Goal: Task Accomplishment & Management: Use online tool/utility

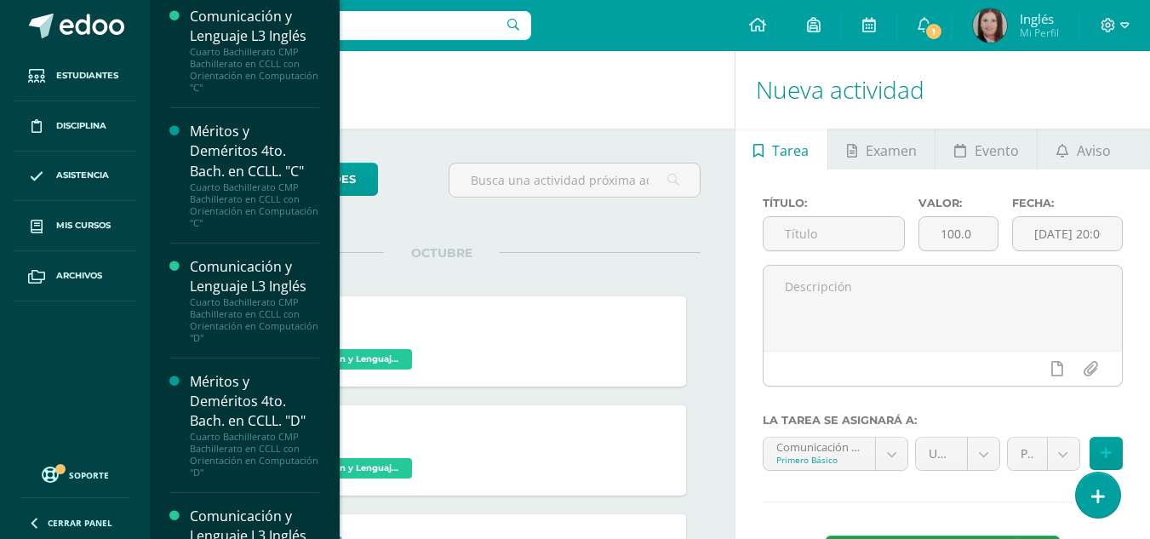
scroll to position [2751, 0]
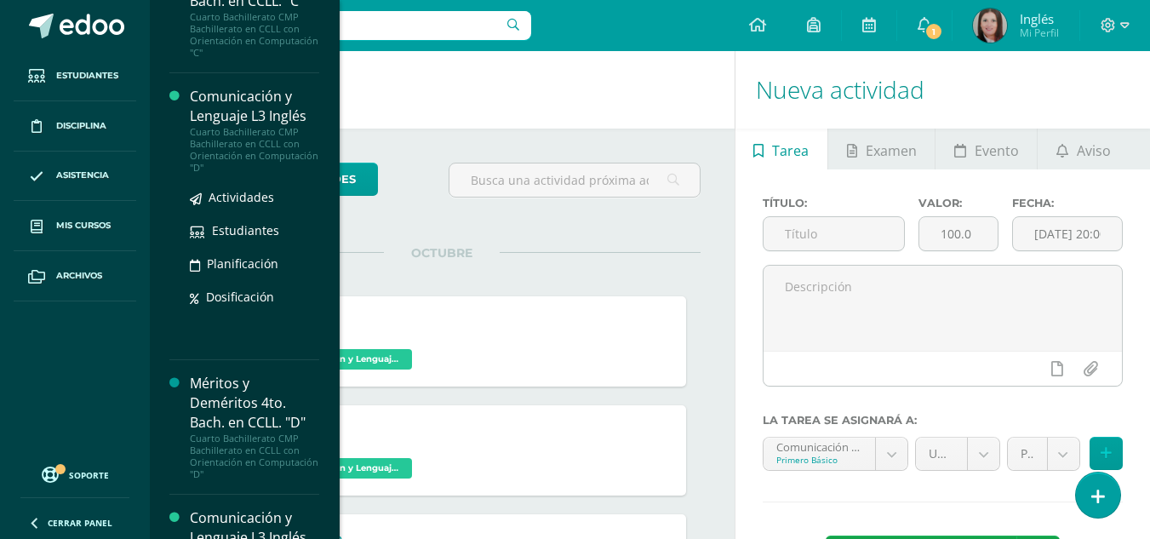
click at [259, 128] on div "Cuarto Bachillerato CMP Bachillerato en CCLL con Orientación en Computación "D"" at bounding box center [254, 150] width 129 height 48
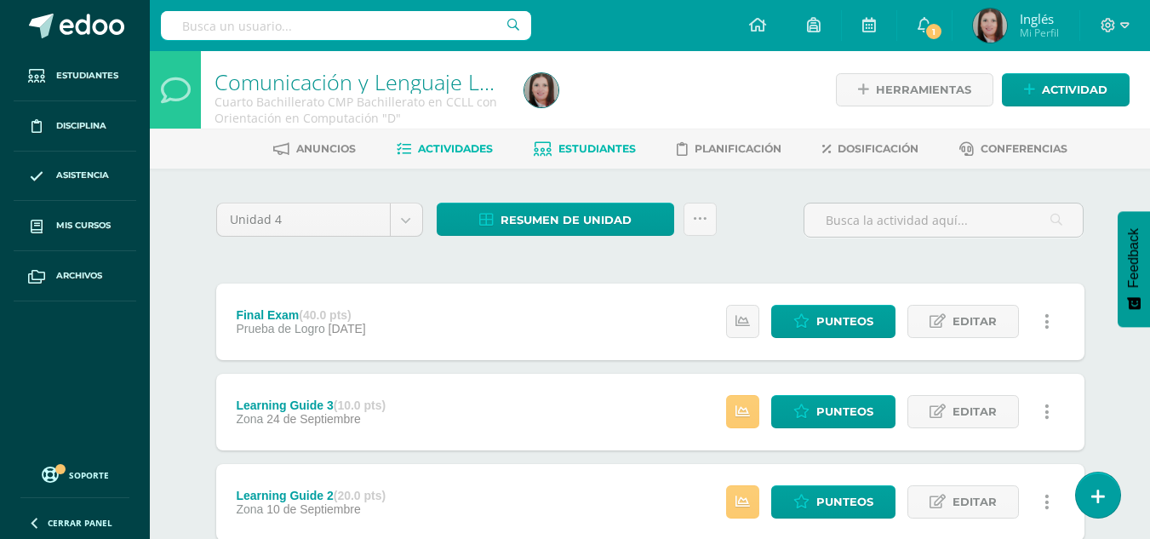
click at [559, 148] on span "Estudiantes" at bounding box center [596, 148] width 77 height 13
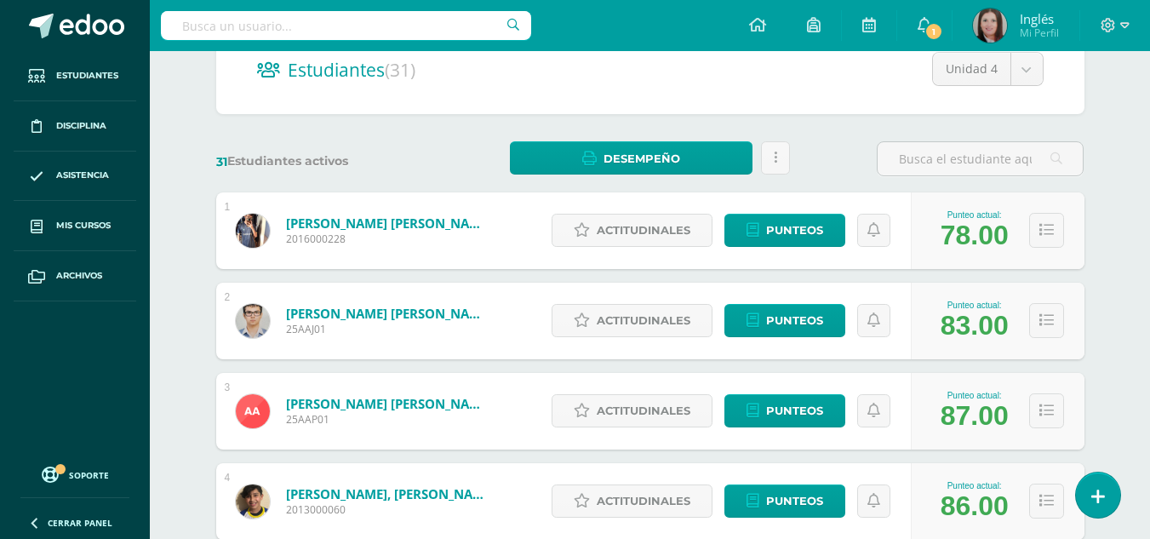
scroll to position [179, 0]
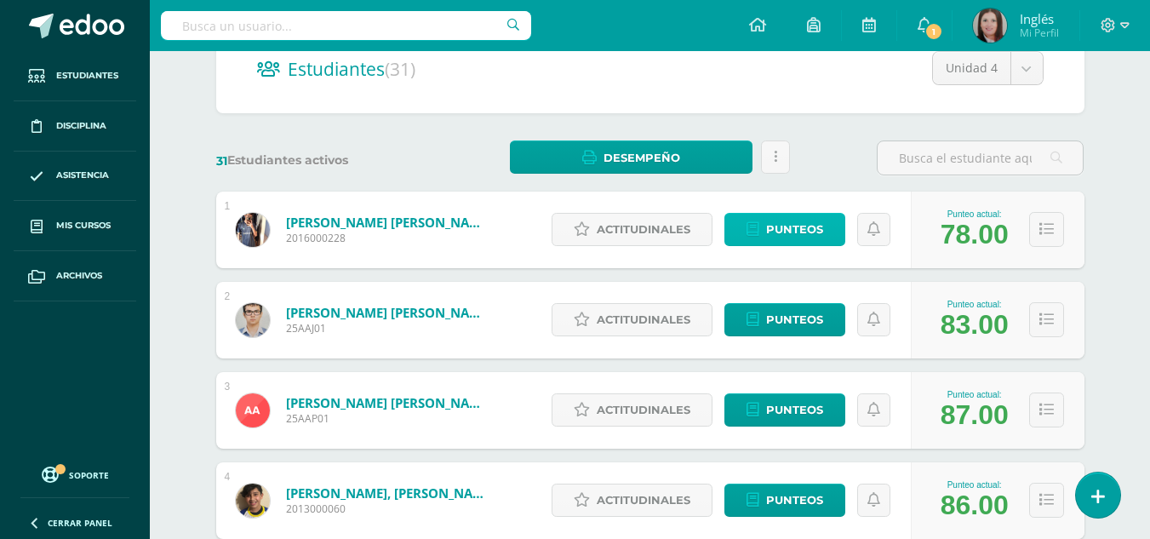
click at [822, 235] on span "Punteos" at bounding box center [794, 229] width 57 height 31
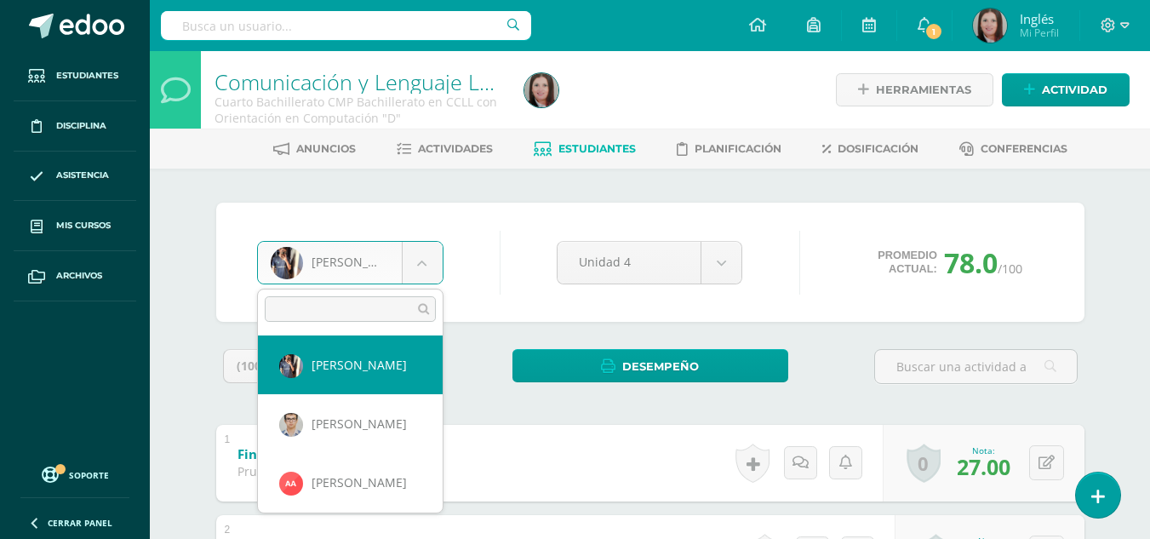
click at [419, 255] on body "Estudiantes Disciplina Asistencia Mis cursos Archivos Soporte Ayuda Reportar un…" at bounding box center [575, 488] width 1150 height 976
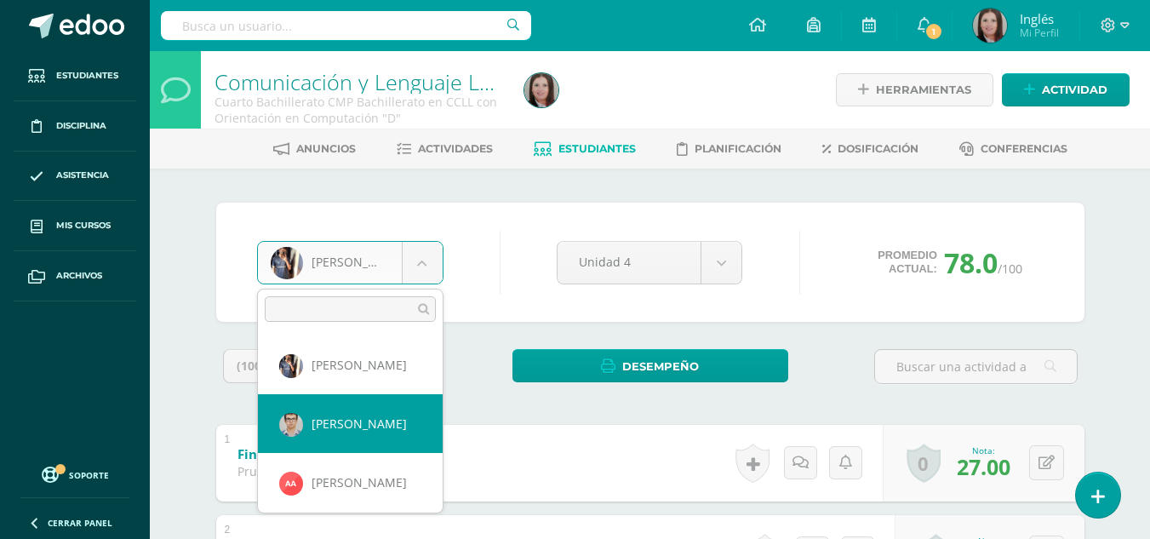
select select "2210"
click at [436, 265] on body "Estudiantes Disciplina Asistencia Mis cursos Archivos Soporte Ayuda Reportar un…" at bounding box center [575, 488] width 1150 height 976
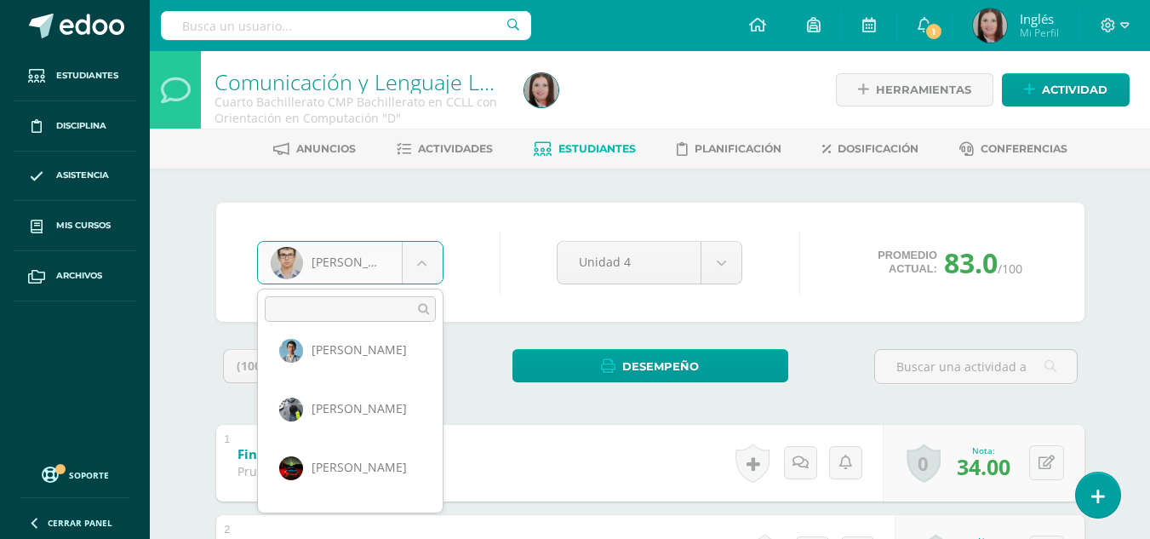
scroll to position [359, 0]
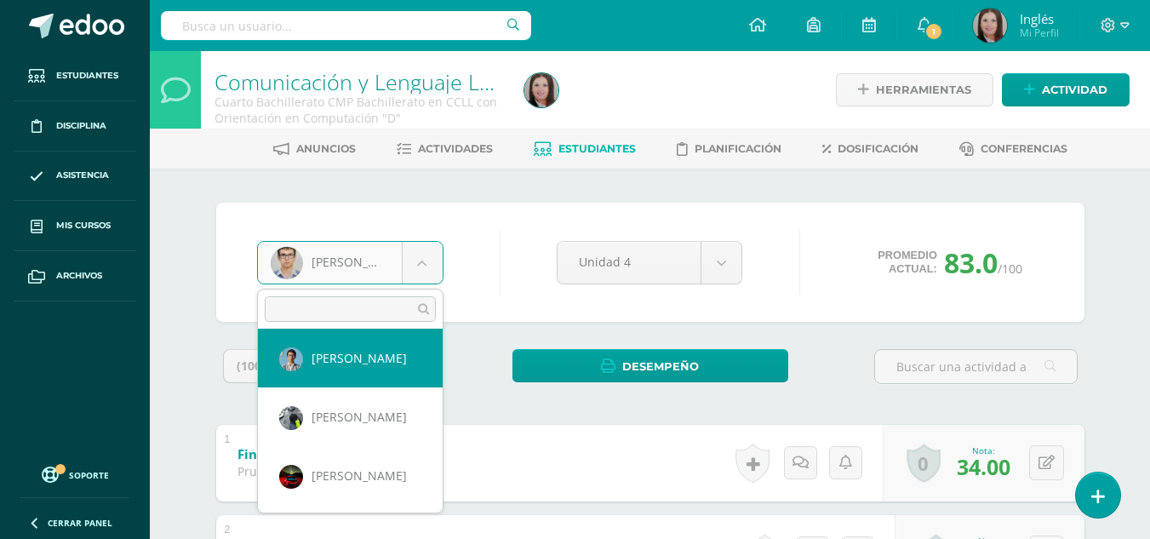
select select "1622"
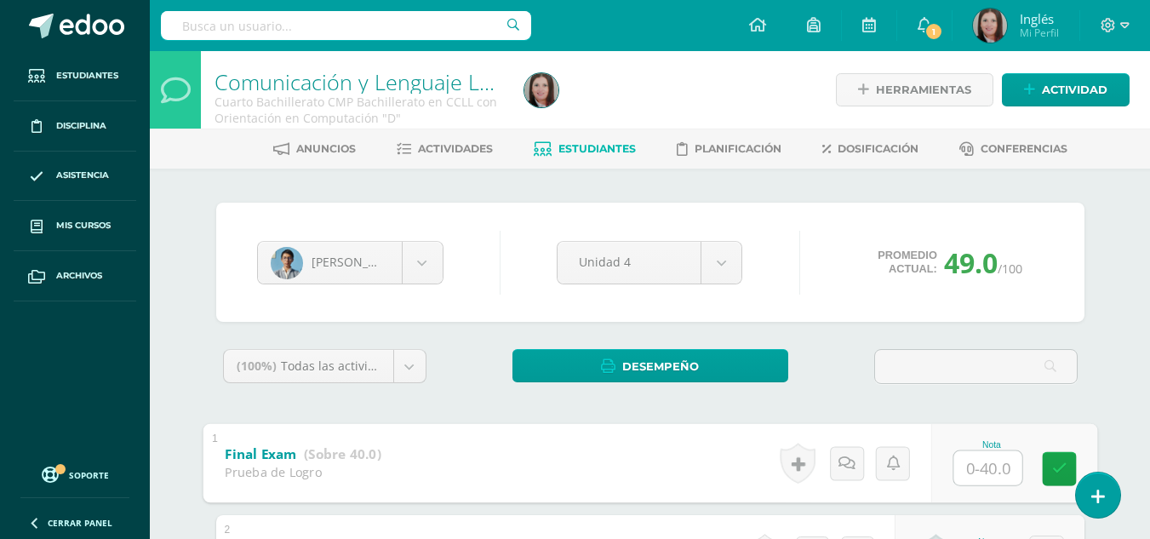
click at [987, 462] on input "text" at bounding box center [987, 467] width 68 height 34
type input "28"
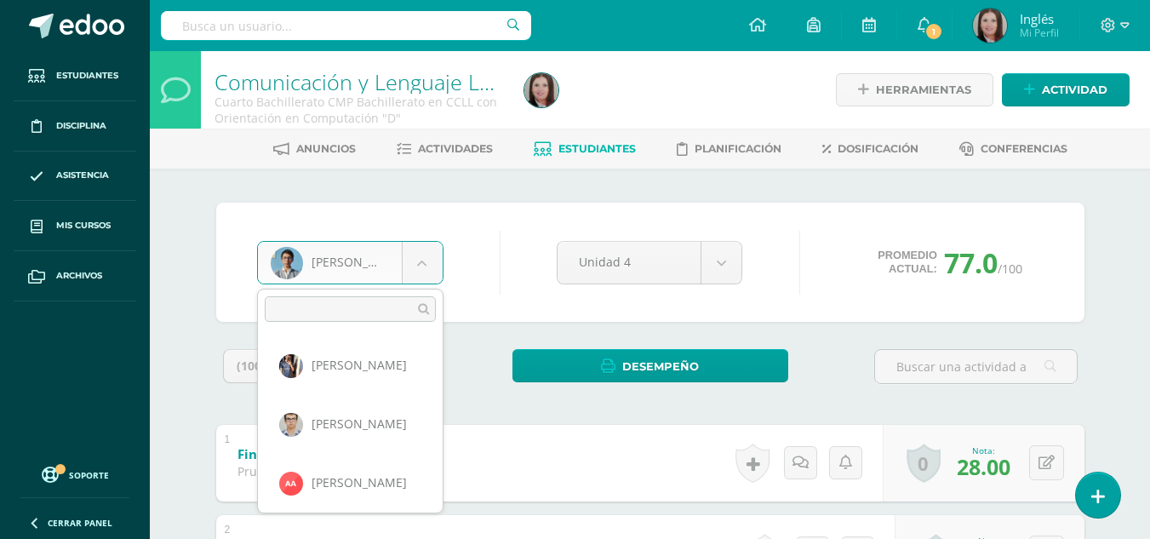
click at [413, 252] on body "Estudiantes Disciplina Asistencia Mis cursos Archivos Soporte Ayuda Reportar un…" at bounding box center [575, 488] width 1150 height 976
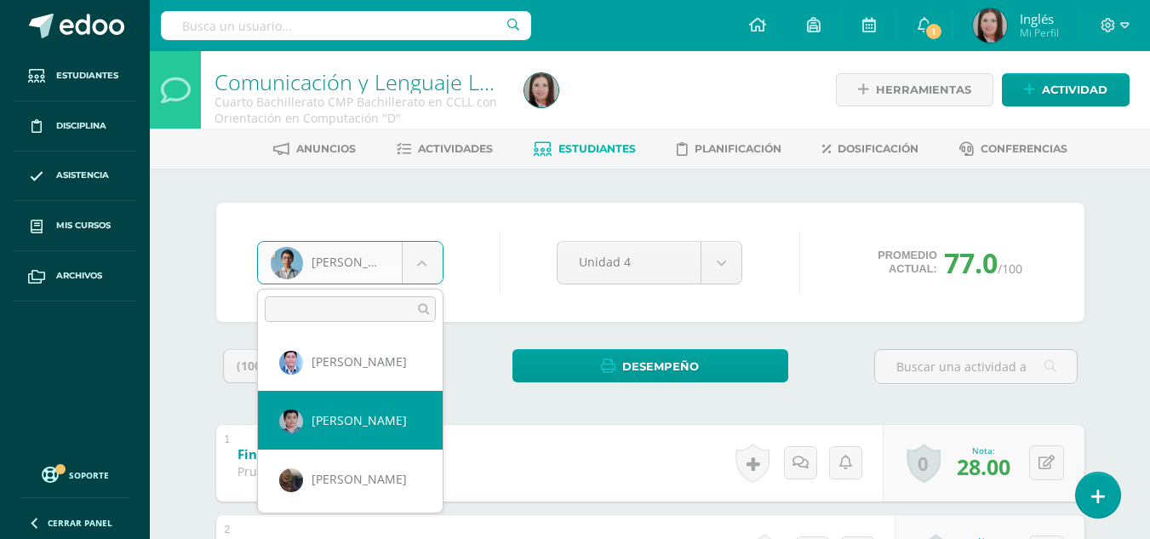
select select "651"
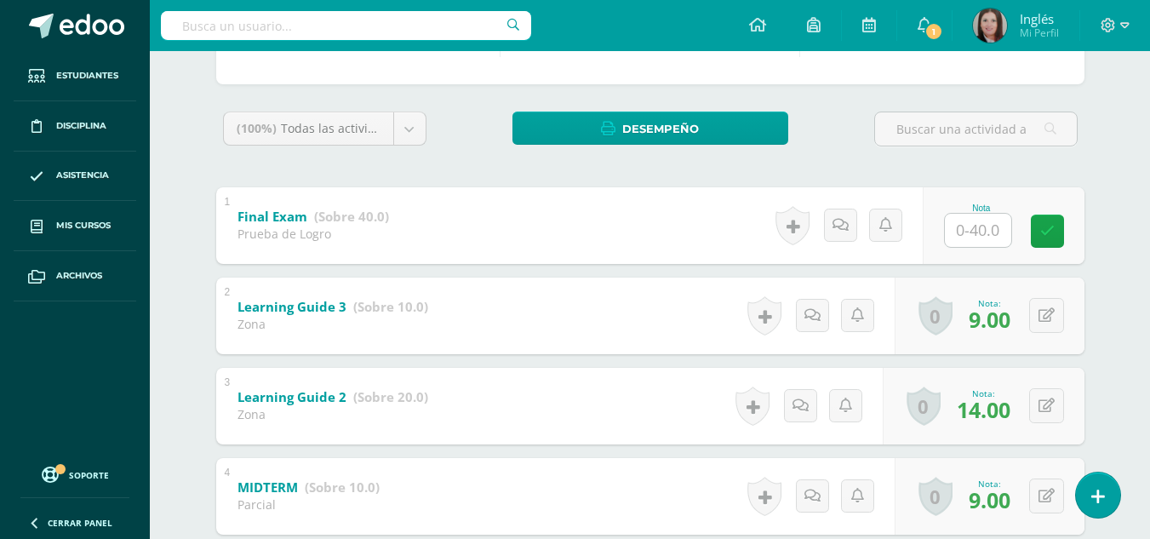
scroll to position [244, 0]
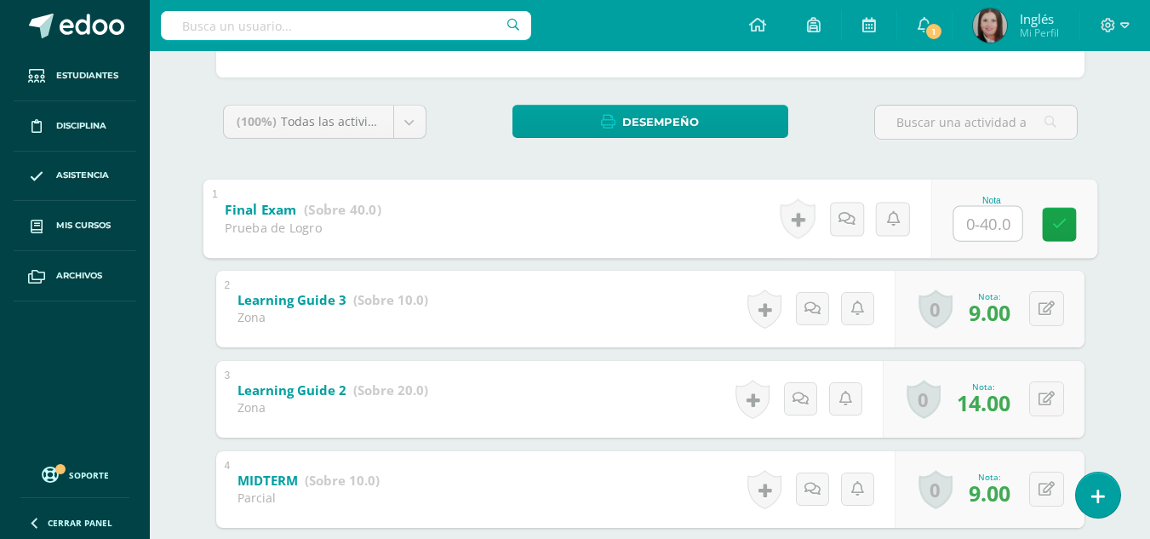
click at [976, 232] on input "text" at bounding box center [987, 223] width 68 height 34
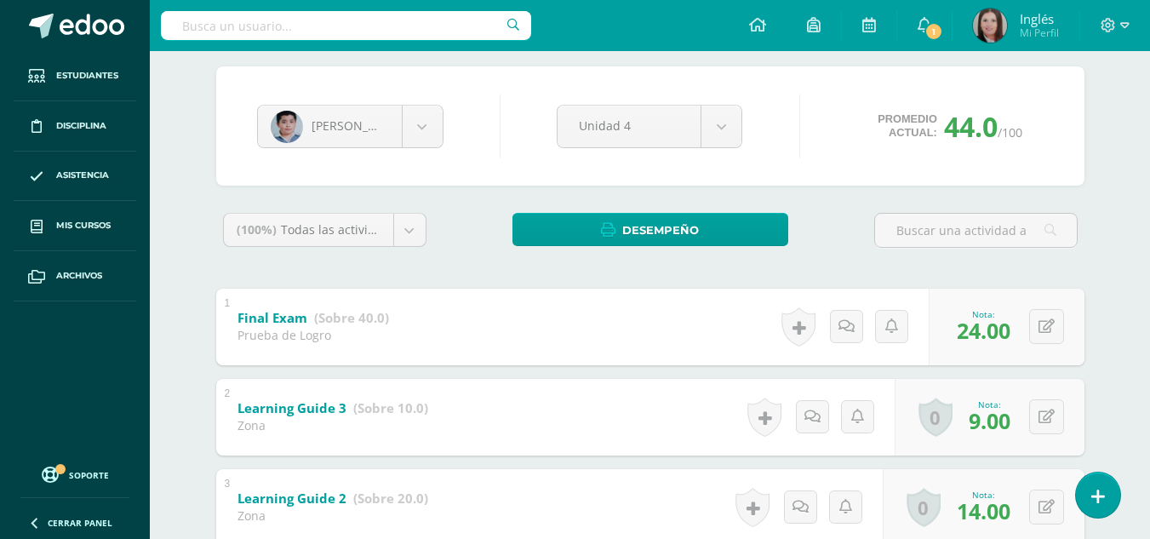
scroll to position [134, 0]
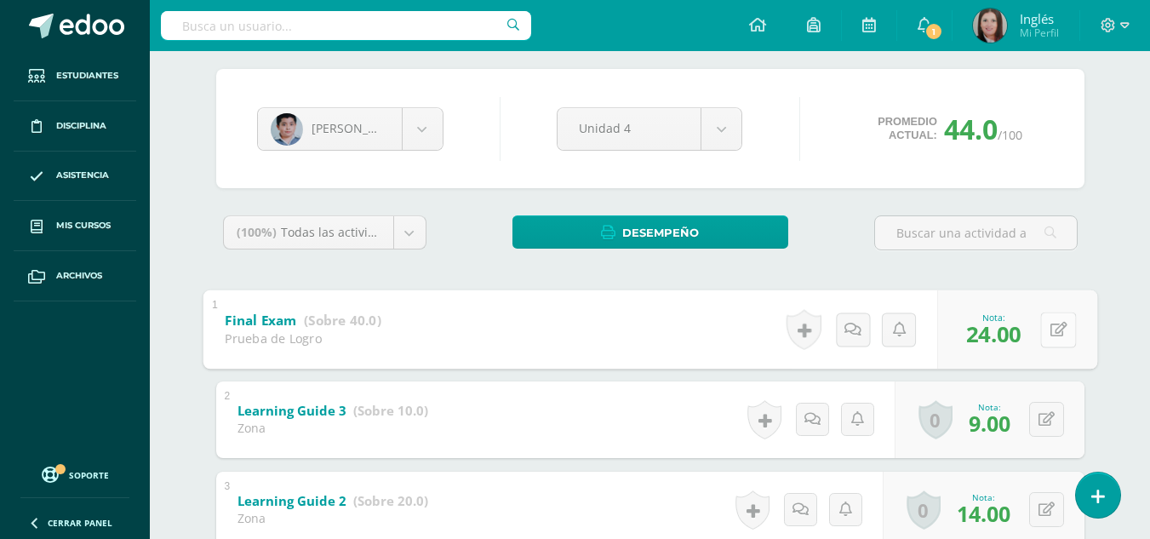
click at [1040, 317] on button at bounding box center [1058, 330] width 36 height 36
type input "26"
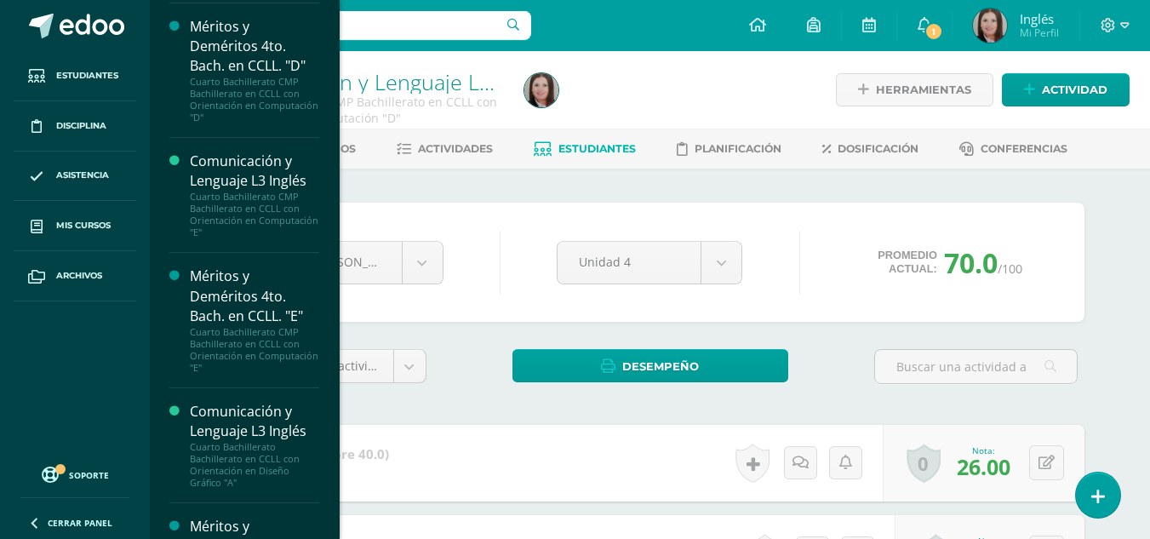
scroll to position [3116, 0]
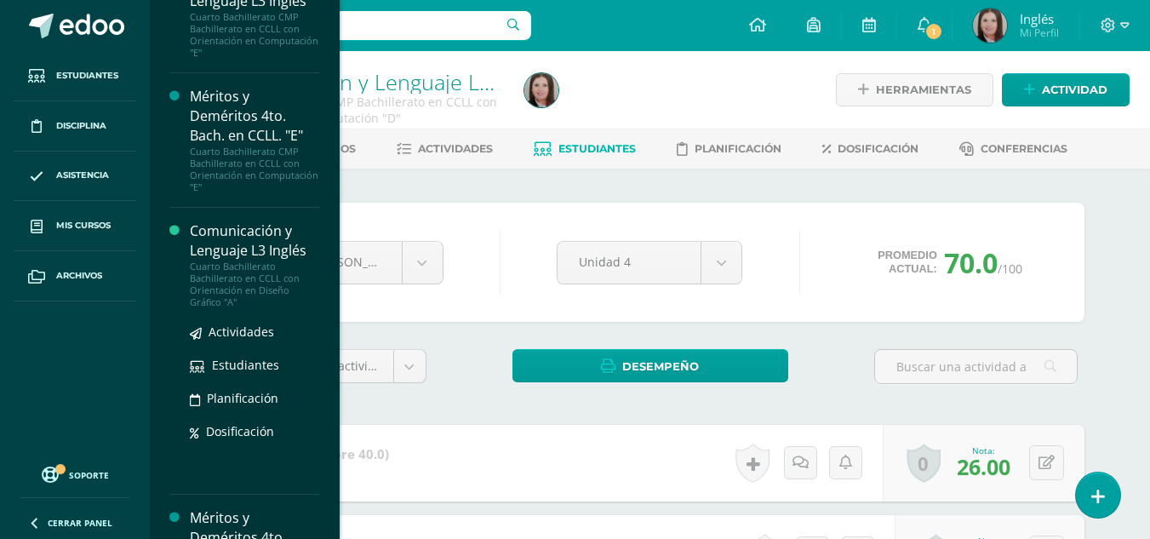
click at [237, 272] on div "Cuarto Bachillerato Bachillerato en CCLL con Orientación en Diseño Gráfico "A"" at bounding box center [254, 284] width 129 height 48
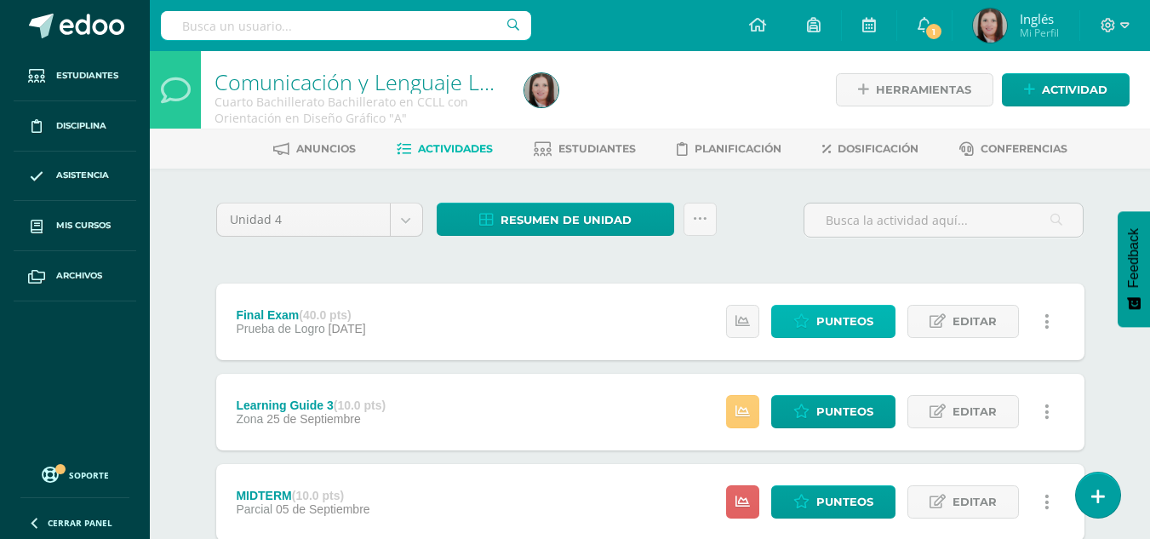
click at [827, 311] on span "Punteos" at bounding box center [844, 321] width 57 height 31
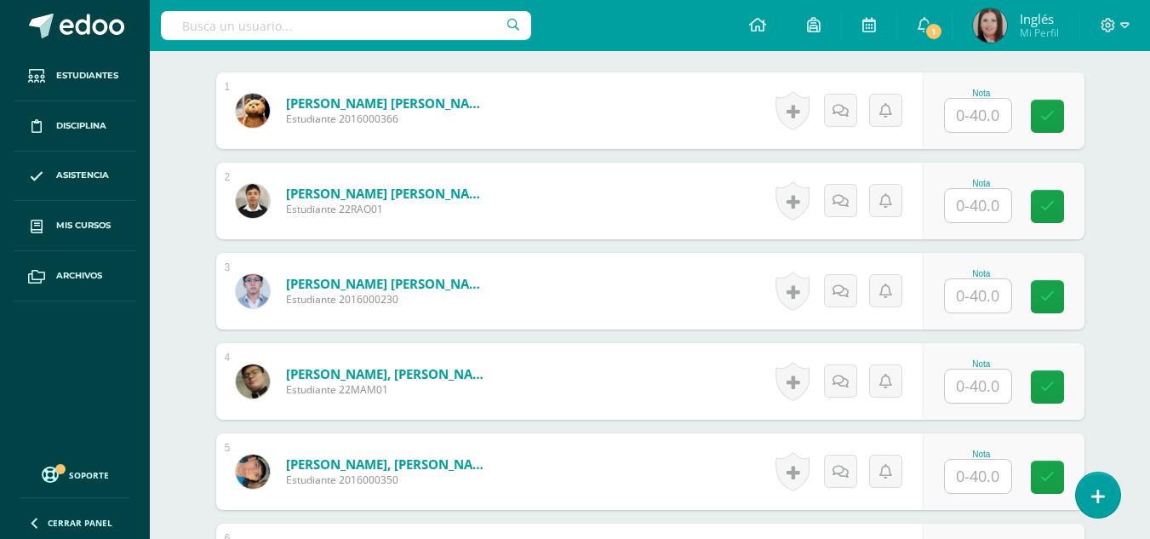
scroll to position [522, 0]
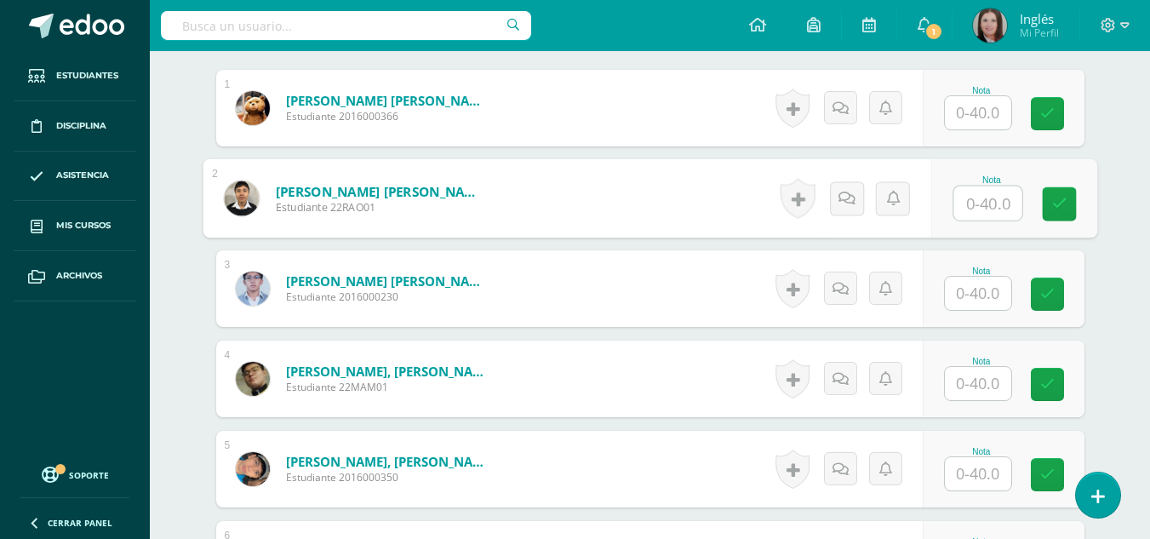
click at [968, 213] on input "text" at bounding box center [987, 203] width 68 height 34
click at [990, 209] on input "text" at bounding box center [987, 203] width 68 height 34
type input "33"
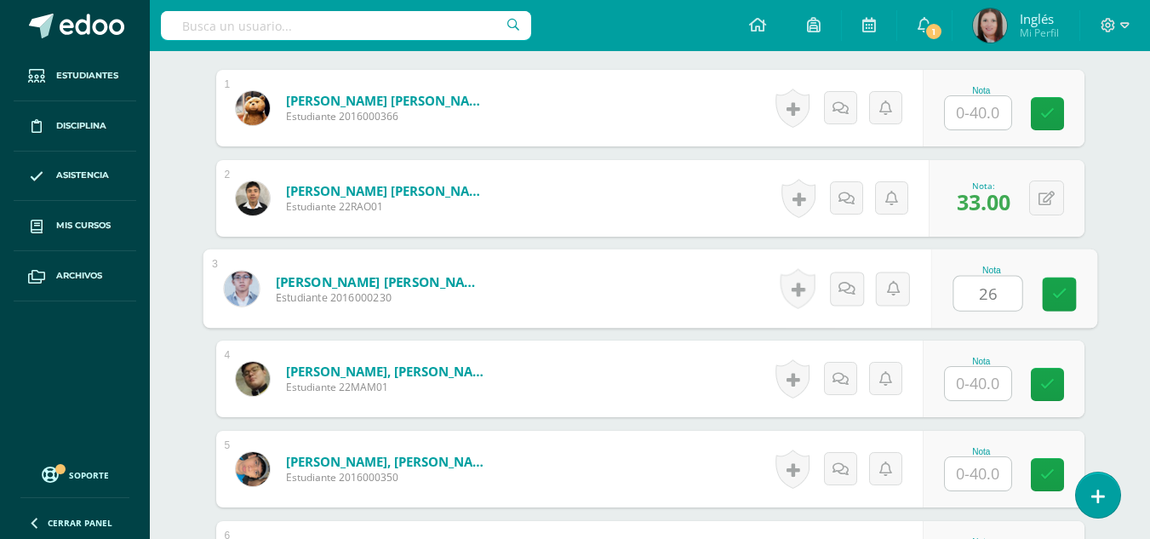
type input "26"
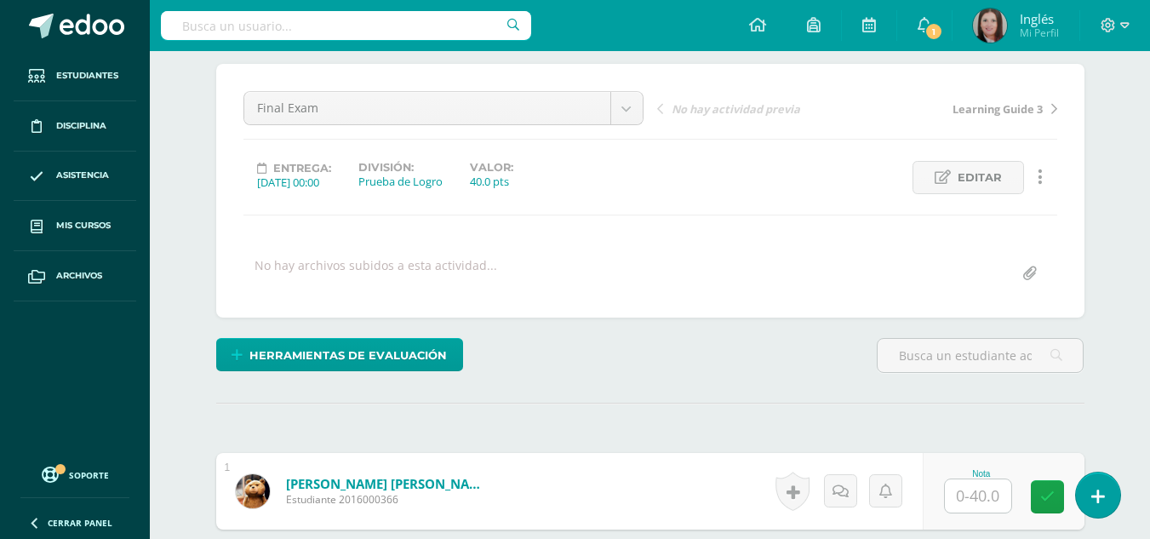
scroll to position [0, 0]
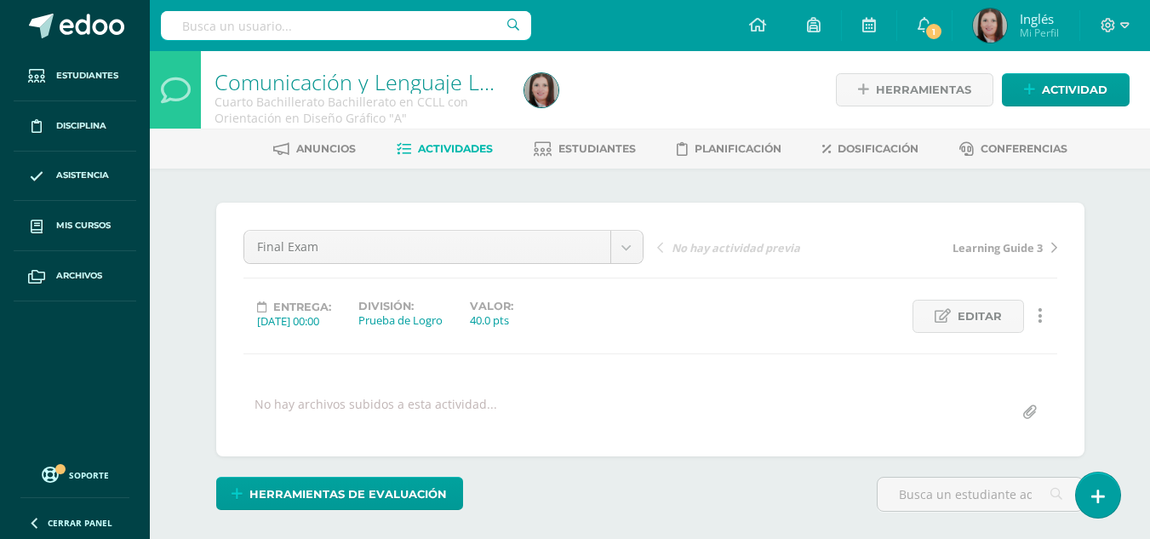
click at [616, 165] on div "Anuncios Actividades Estudiantes Planificación Dosificación Conferencias" at bounding box center [670, 149] width 1041 height 40
click at [604, 152] on span "Estudiantes" at bounding box center [596, 148] width 77 height 13
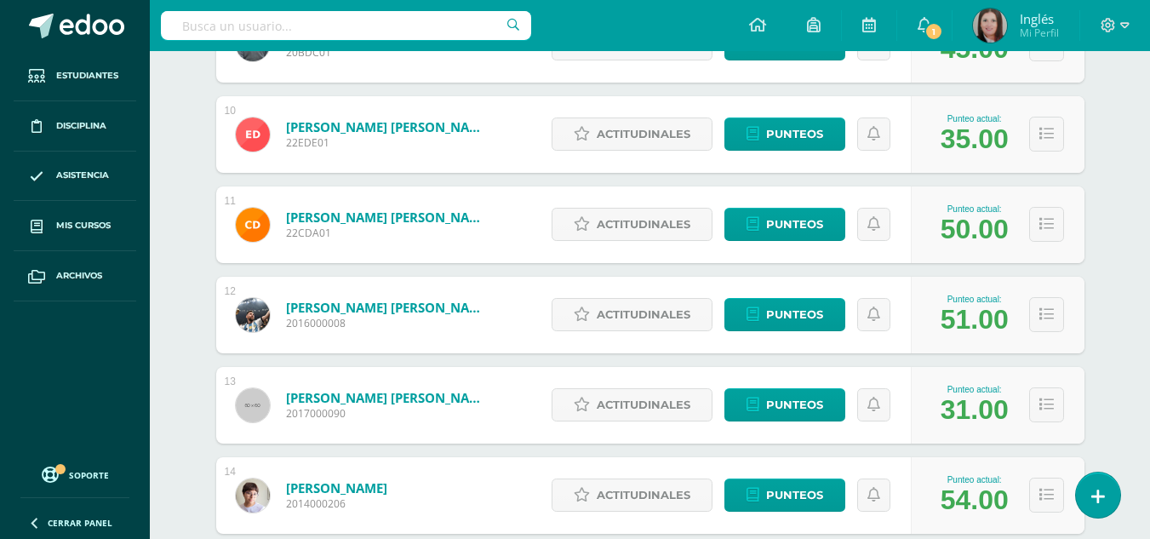
scroll to position [1124, 0]
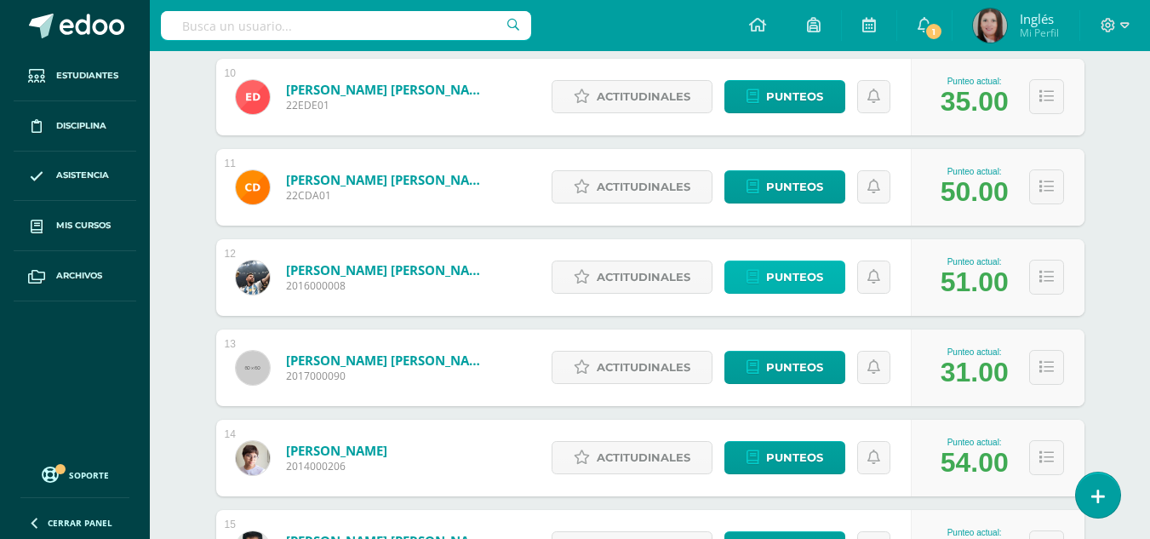
click at [778, 272] on span "Punteos" at bounding box center [794, 276] width 57 height 31
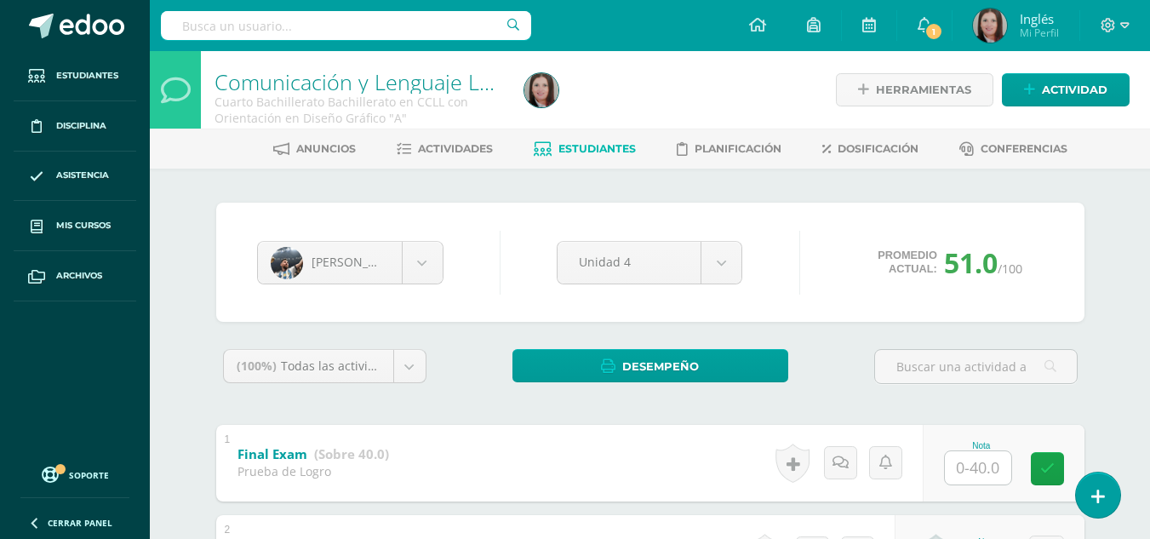
click at [972, 461] on input "text" at bounding box center [978, 467] width 66 height 33
type input "31"
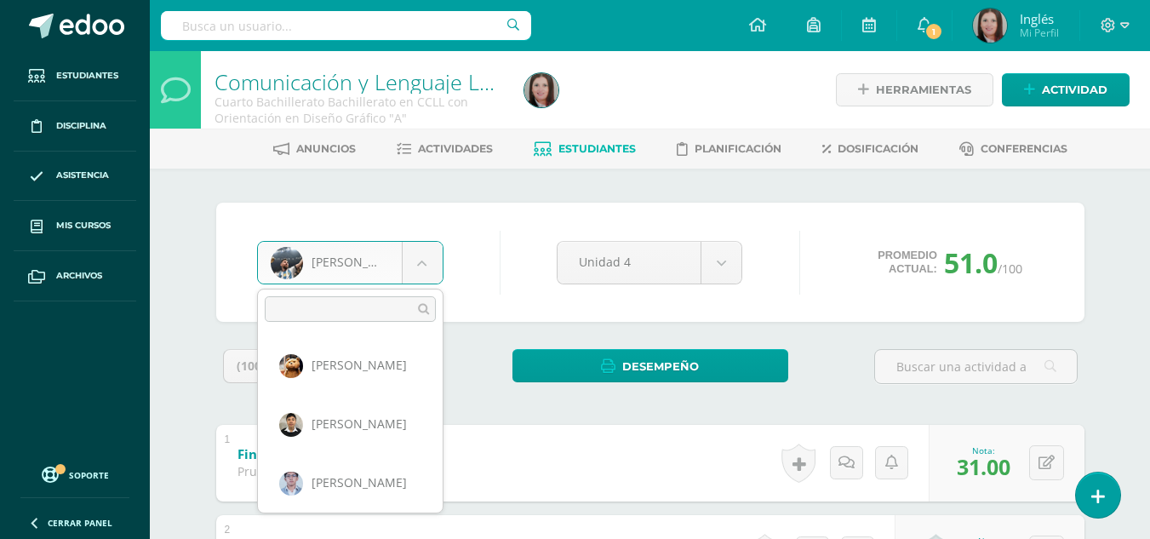
click at [421, 276] on body "Estudiantes Disciplina Asistencia Mis cursos Archivos Soporte Ayuda Reportar un…" at bounding box center [575, 488] width 1150 height 976
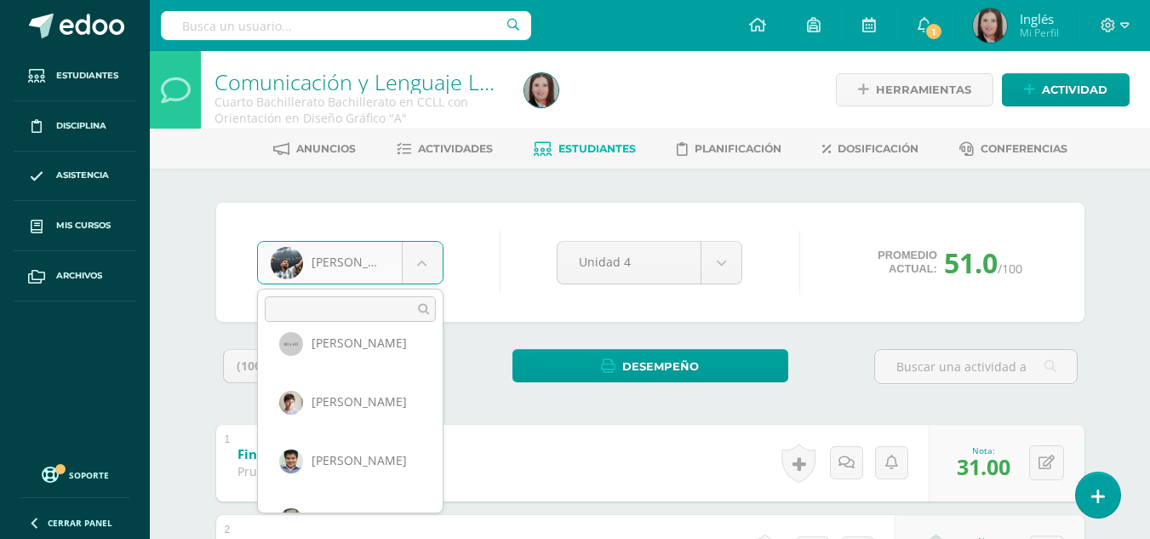
scroll to position [741, 0]
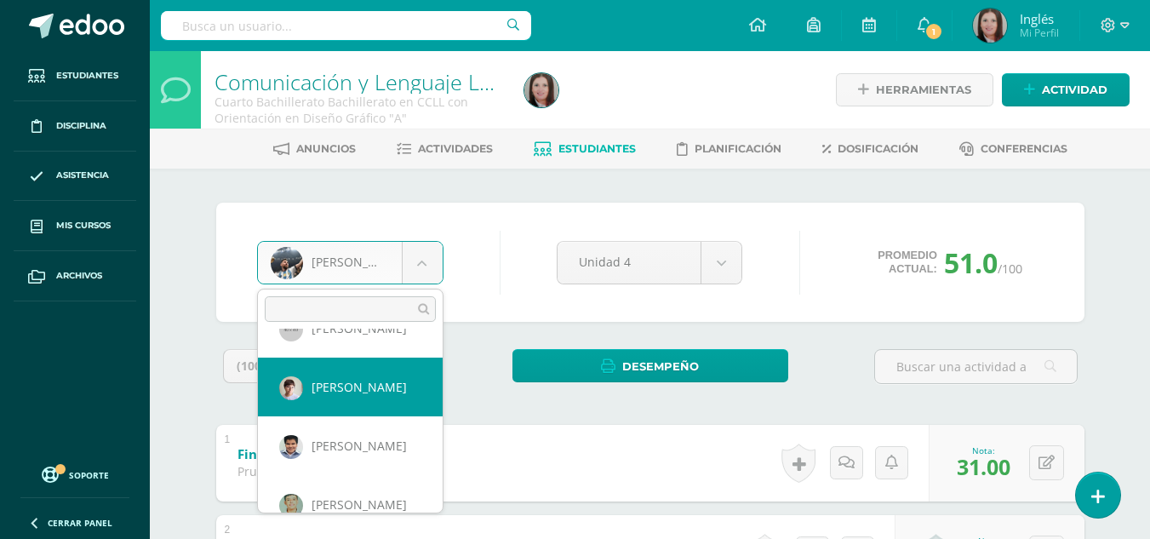
select select "648"
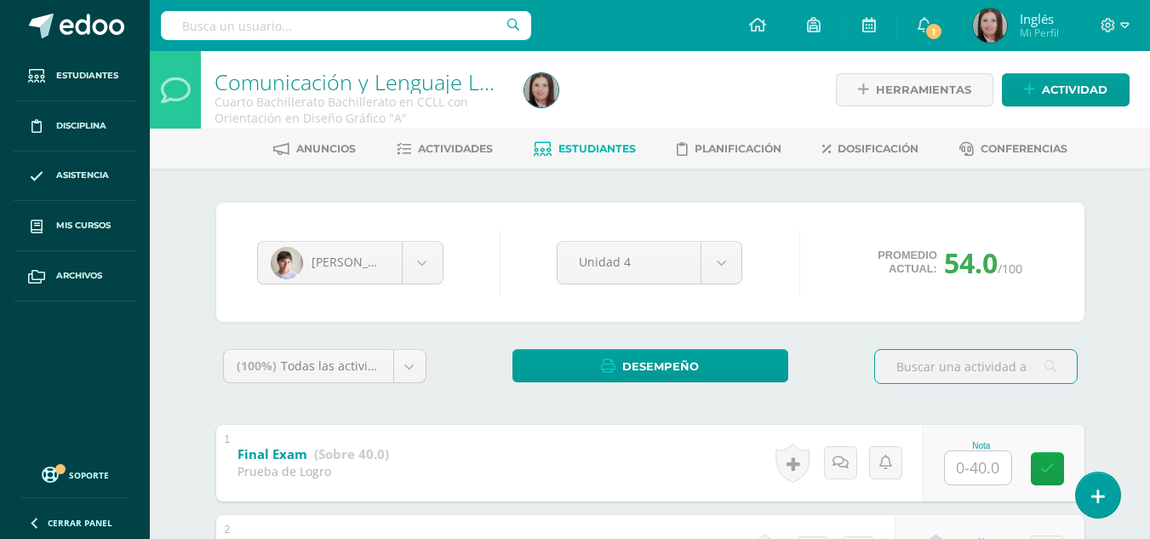
scroll to position [237, 0]
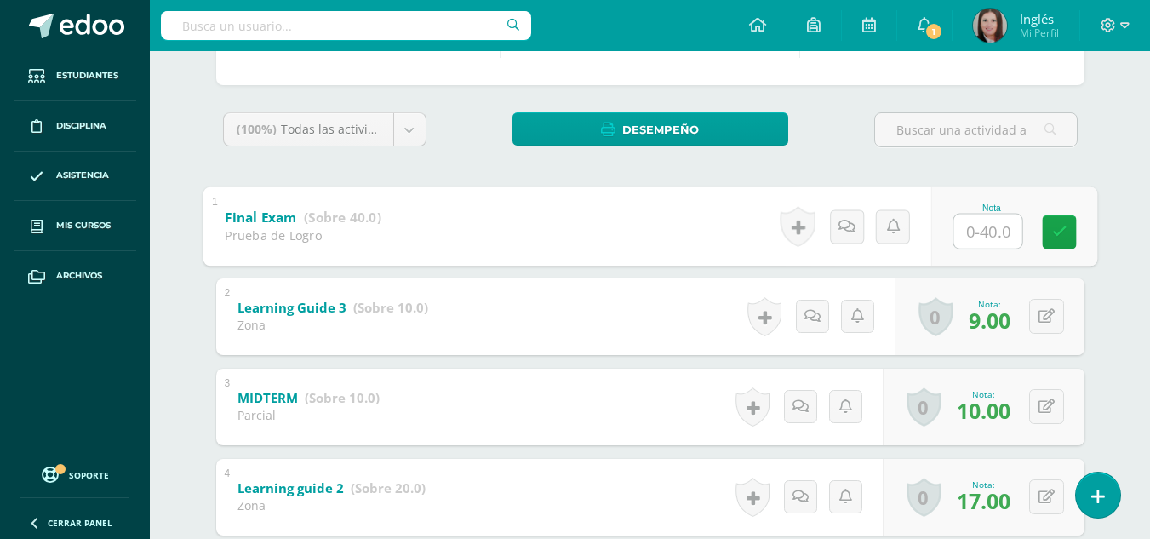
click at [969, 233] on input "text" at bounding box center [987, 231] width 68 height 34
type input "30"
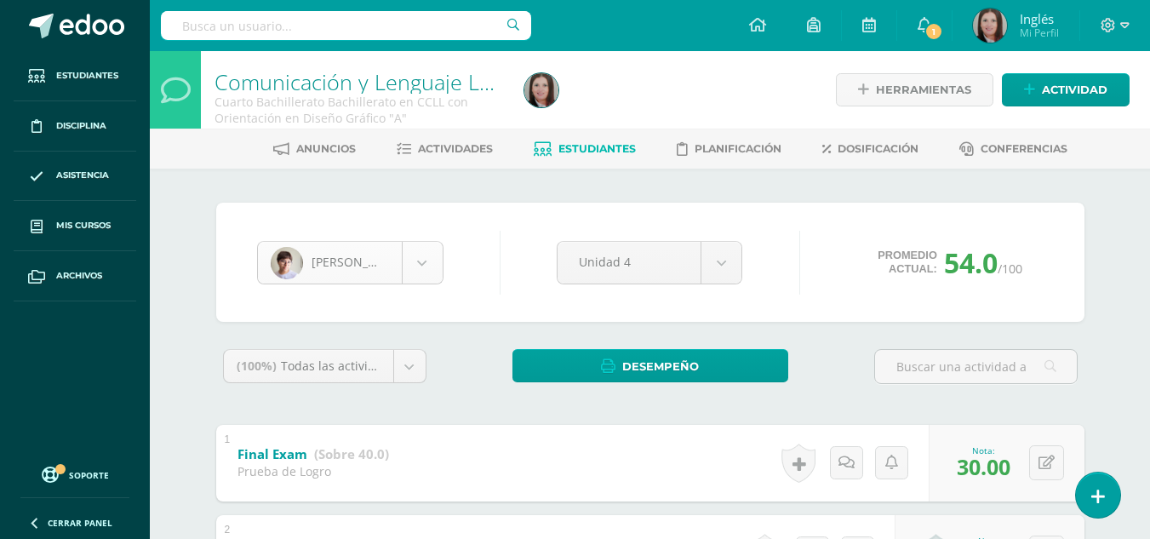
click at [423, 270] on body "Estudiantes Disciplina Asistencia Mis cursos Archivos Soporte Ayuda Reportar un…" at bounding box center [575, 488] width 1150 height 976
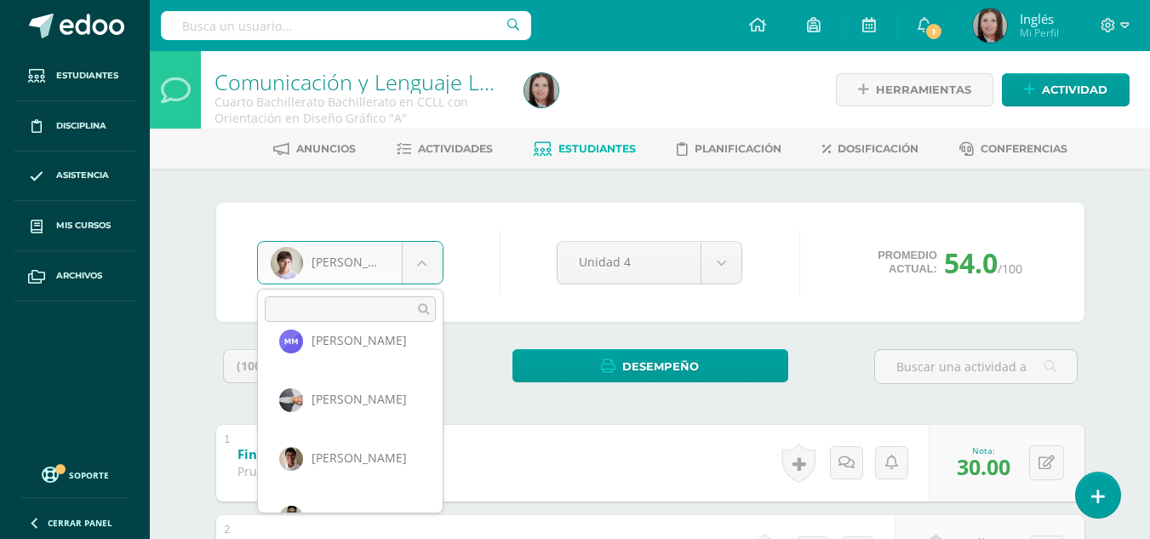
scroll to position [1142, 0]
select select "1625"
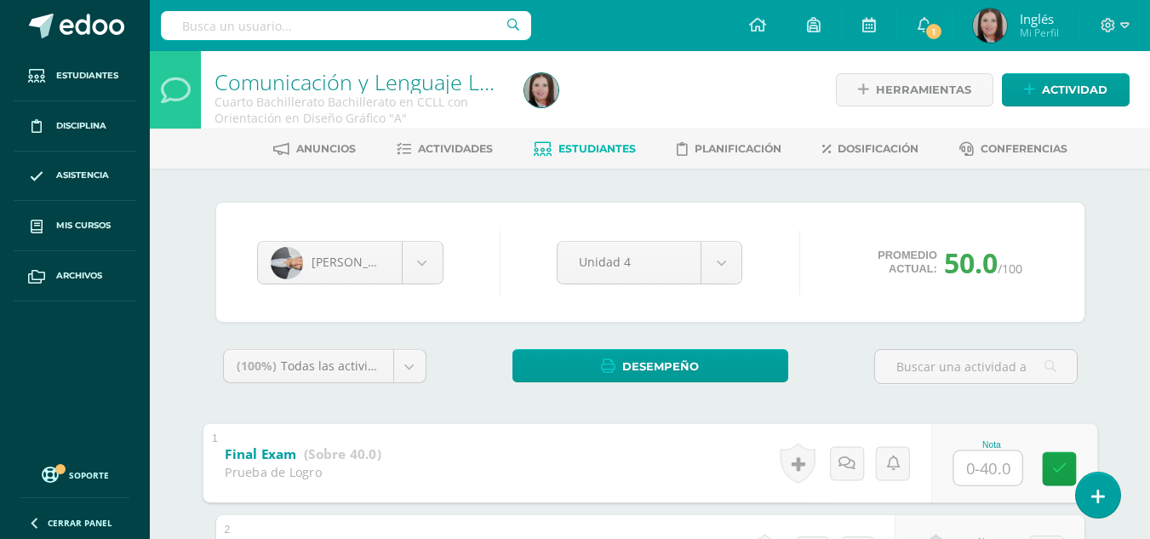
click at [959, 478] on input "text" at bounding box center [987, 467] width 68 height 34
type input "31"
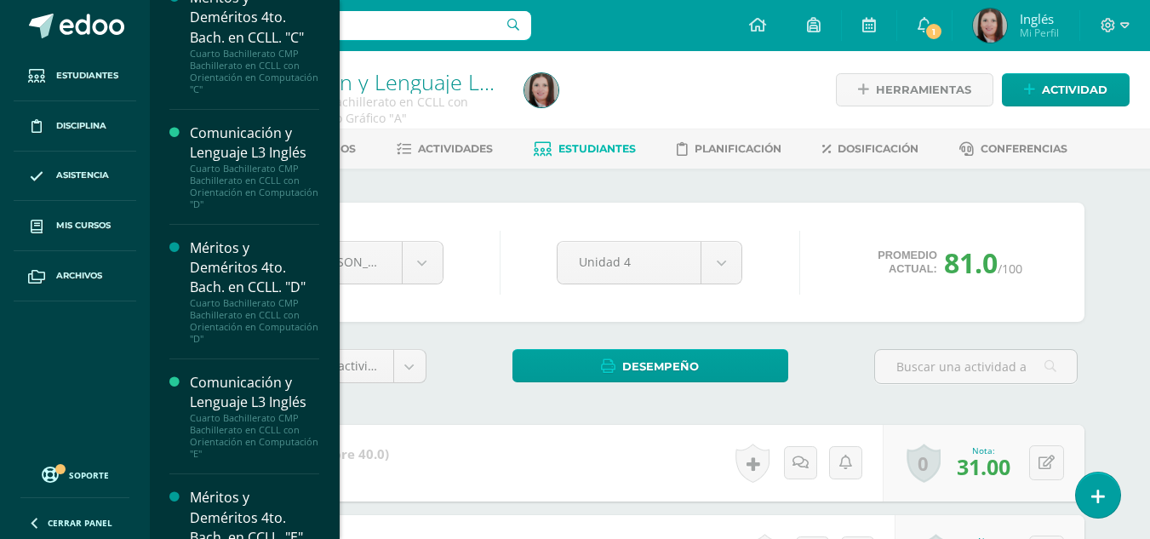
scroll to position [2862, 0]
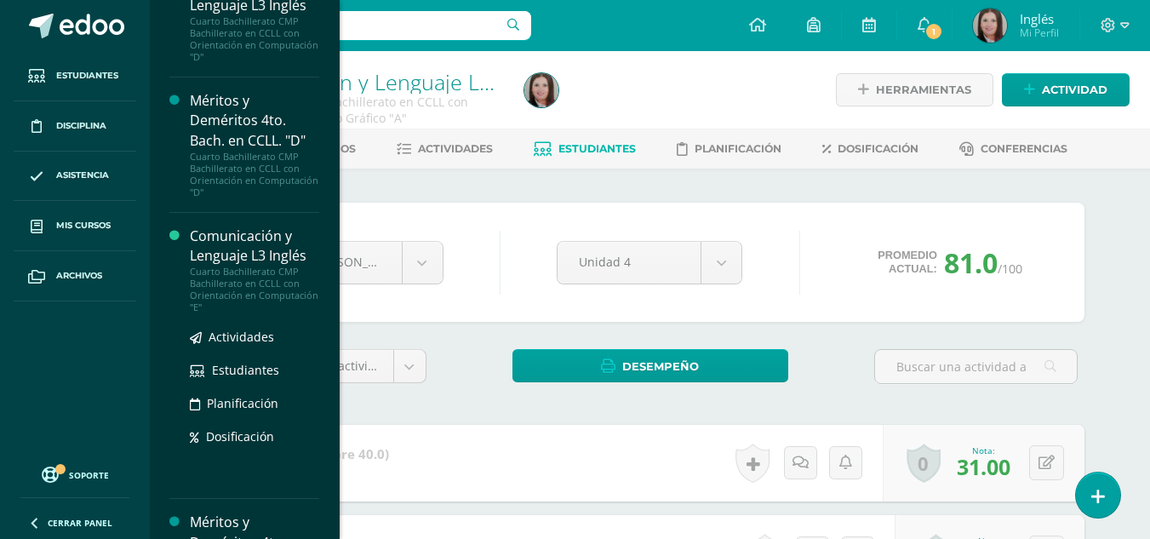
click at [240, 278] on div "Cuarto Bachillerato CMP Bachillerato en CCLL con Orientación en Computación "E"" at bounding box center [254, 290] width 129 height 48
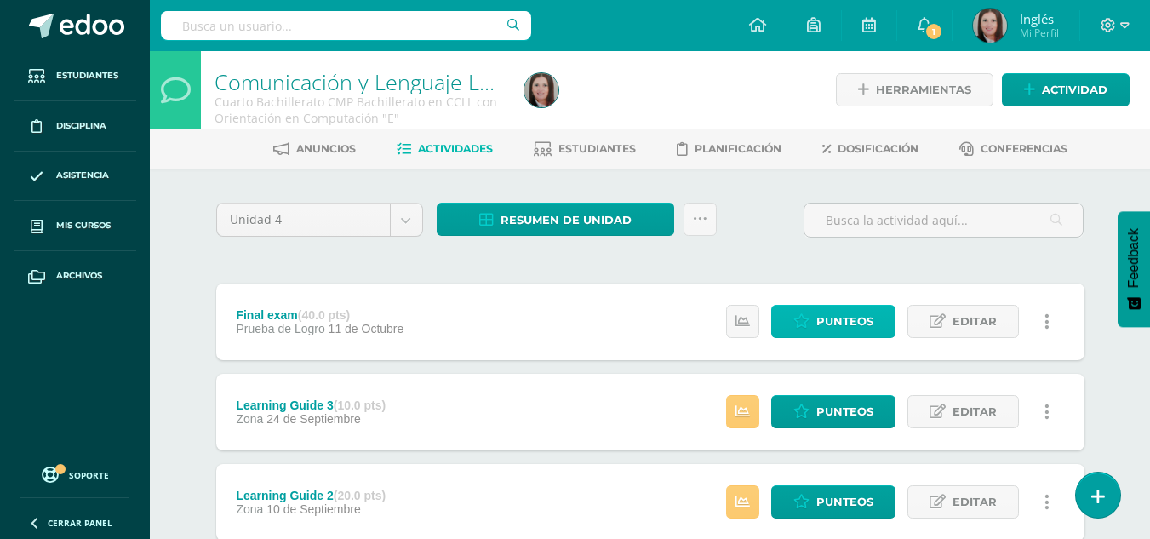
click at [838, 328] on span "Punteos" at bounding box center [844, 321] width 57 height 31
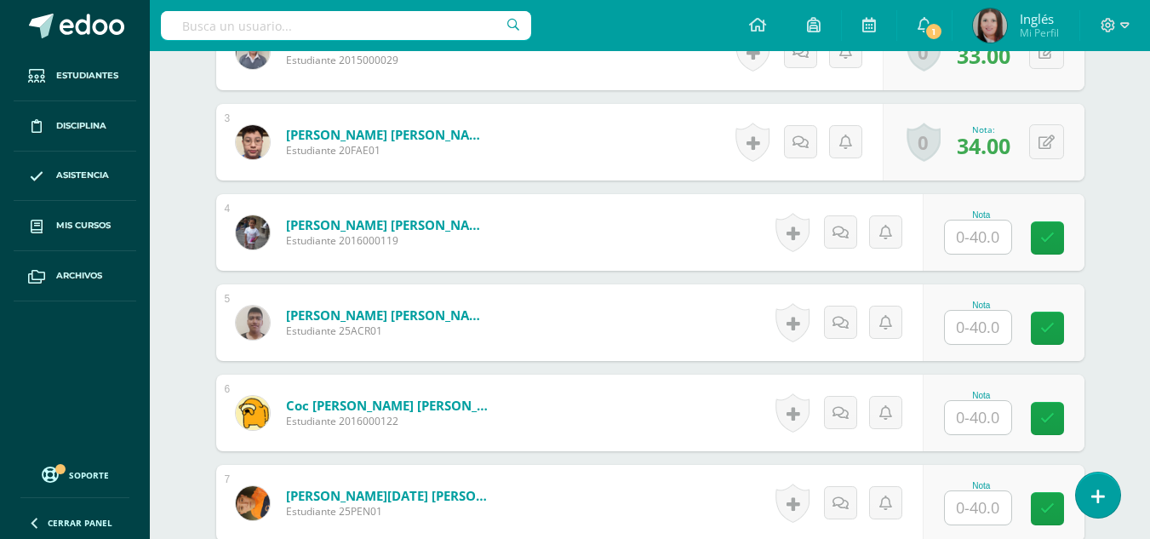
scroll to position [669, 0]
drag, startPoint x: 0, startPoint y: 0, endPoint x: 838, endPoint y: 328, distance: 899.5
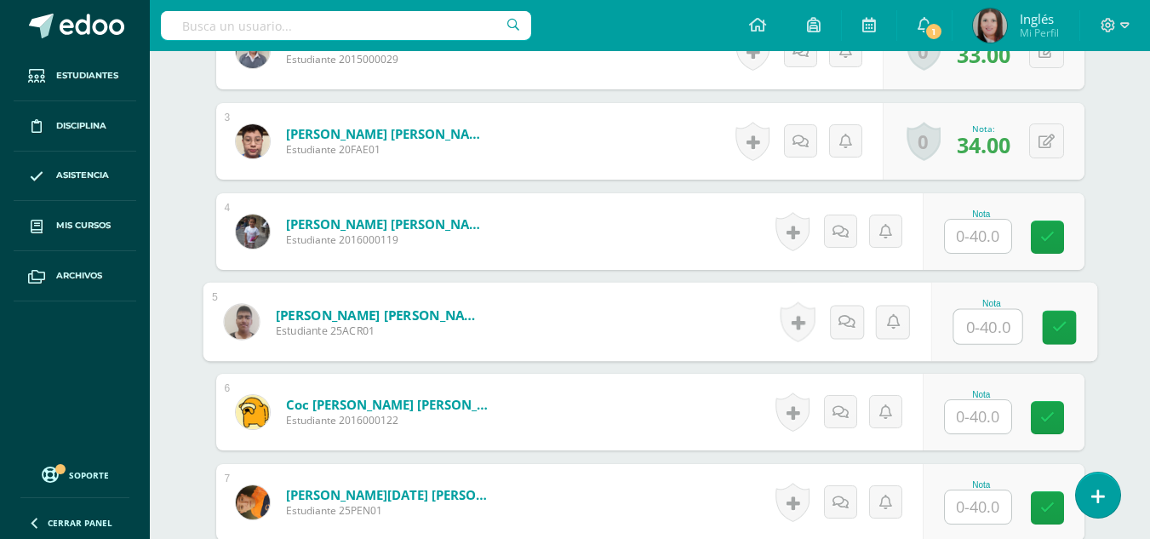
drag, startPoint x: 838, startPoint y: 328, endPoint x: 732, endPoint y: 336, distance: 105.9
click at [732, 336] on form "Castillo Carrera, André Josué Estudiante 25ACR01 Nota 0 Logros" at bounding box center [650, 322] width 895 height 79
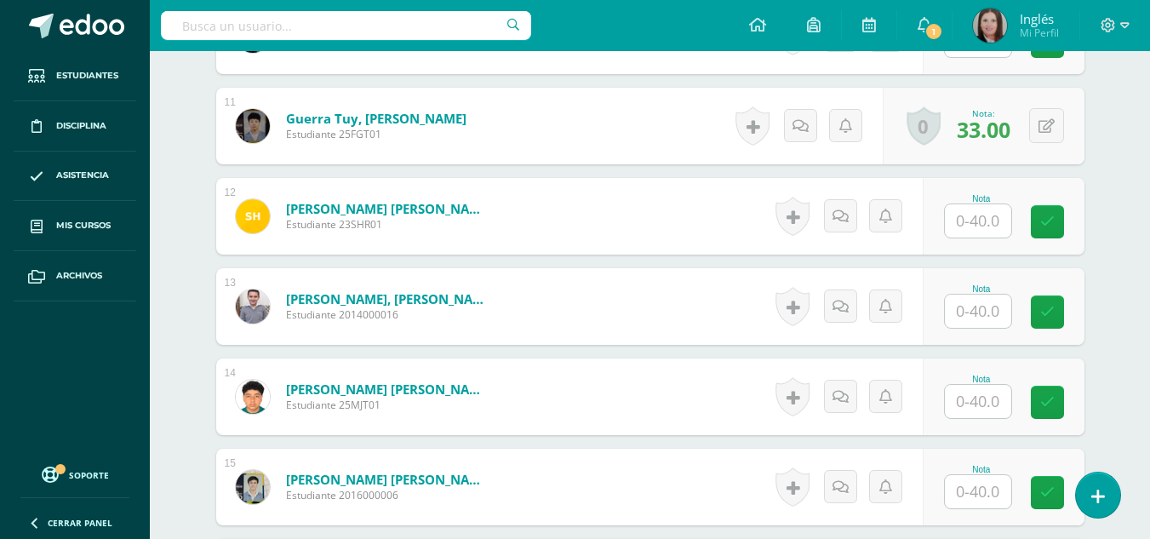
scroll to position [1422, 0]
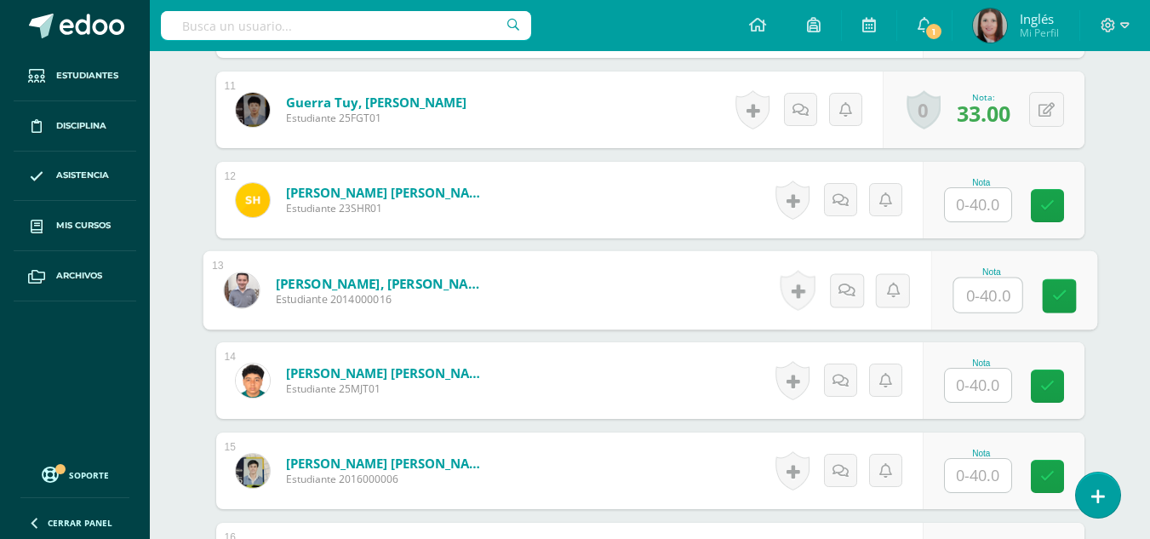
click at [956, 305] on input "text" at bounding box center [987, 295] width 68 height 34
type input "29"
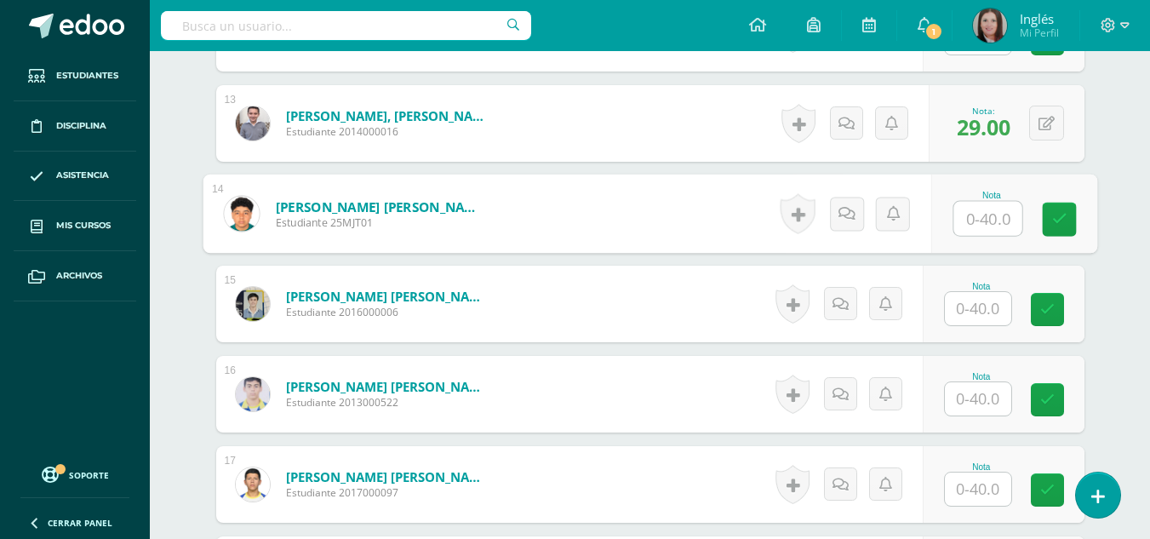
scroll to position [1590, 0]
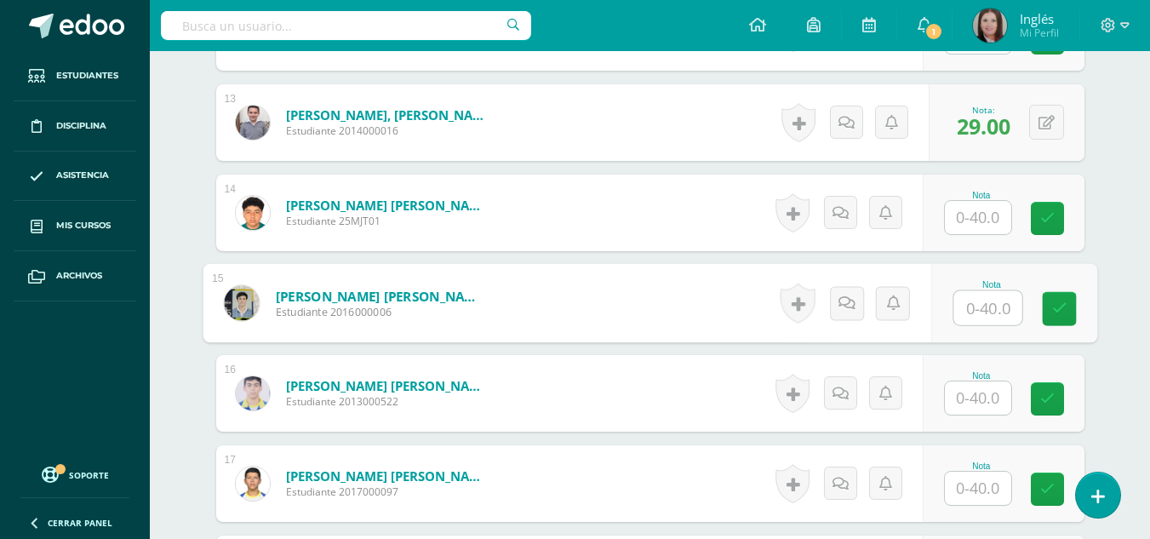
click at [976, 314] on input "text" at bounding box center [987, 308] width 68 height 34
type input "24"
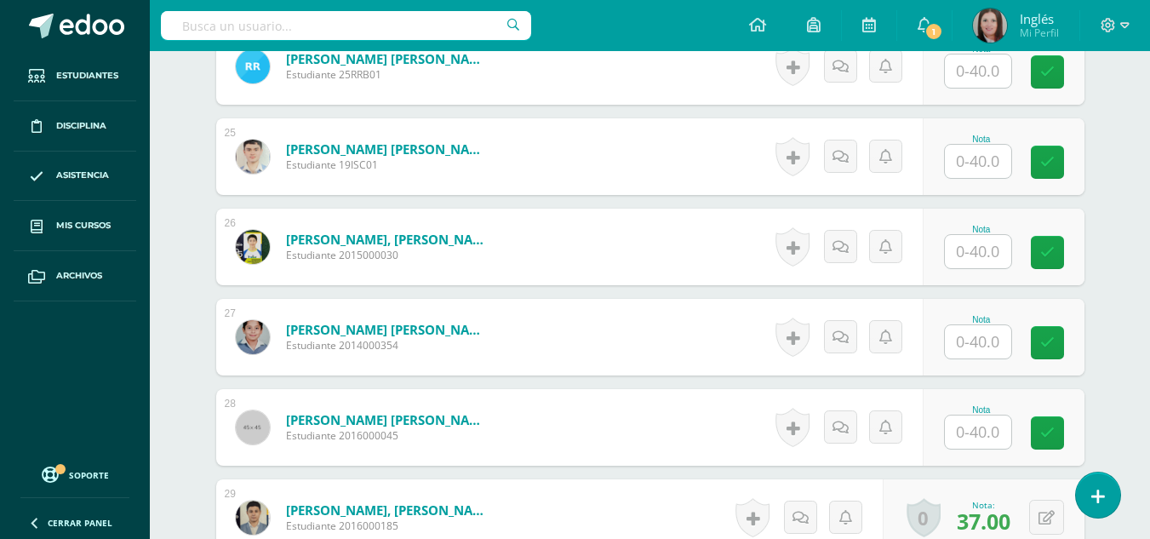
scroll to position [2634, 0]
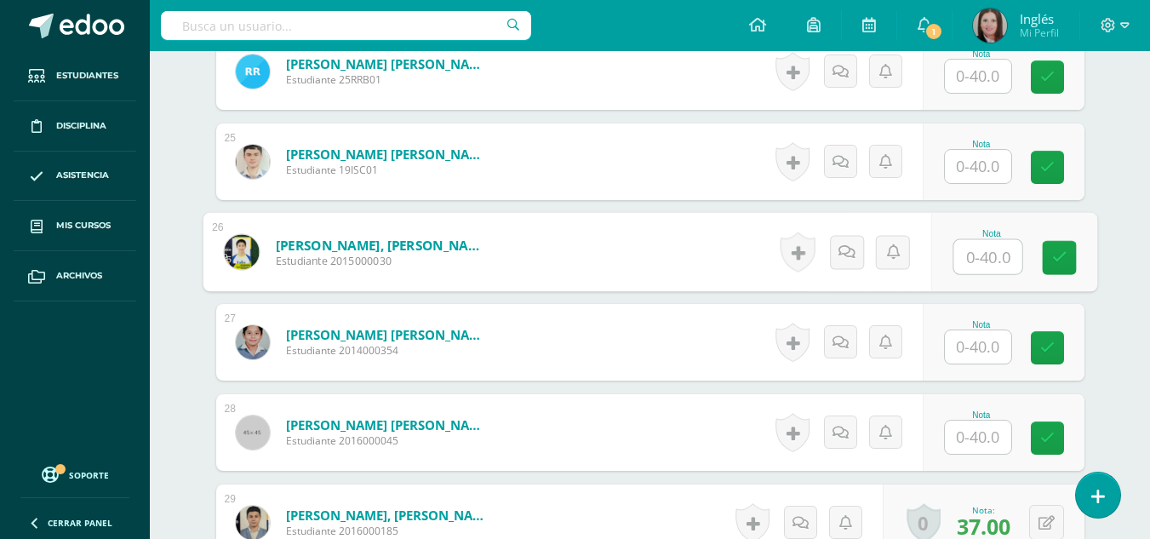
click at [986, 254] on input "text" at bounding box center [987, 257] width 68 height 34
type input "30"
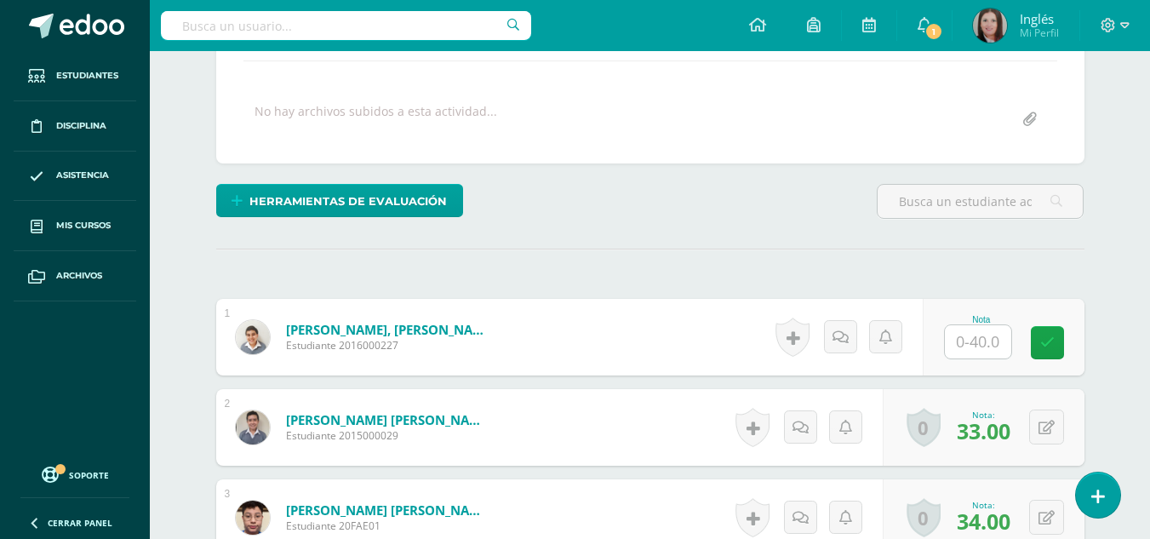
scroll to position [0, 0]
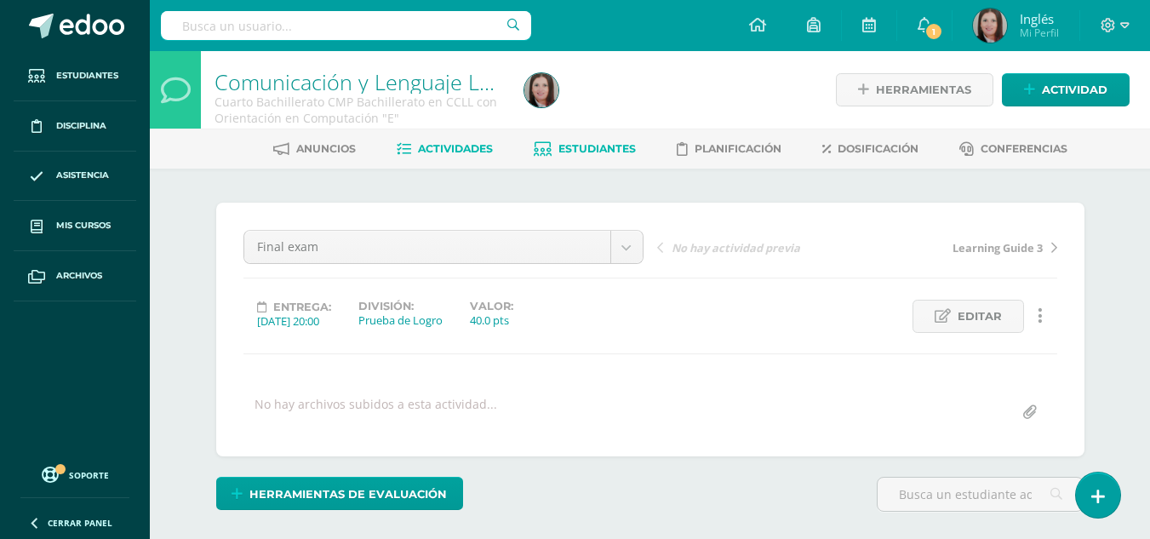
click at [595, 159] on link "Estudiantes" at bounding box center [585, 148] width 102 height 27
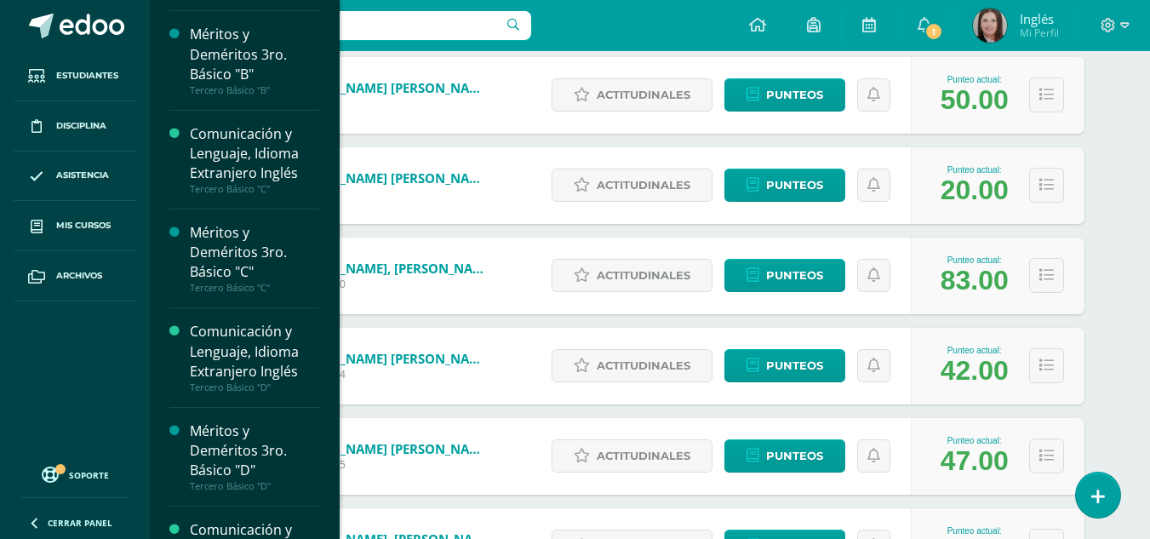
scroll to position [2182, 0]
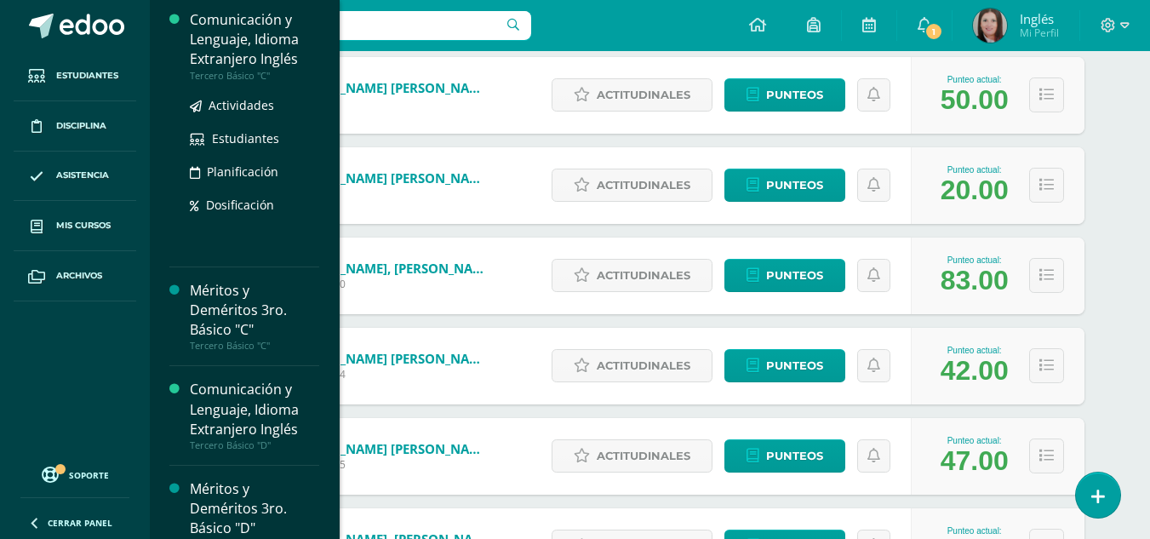
click at [240, 36] on div "Comunicación y Lenguaje, Idioma Extranjero Inglés" at bounding box center [254, 39] width 129 height 59
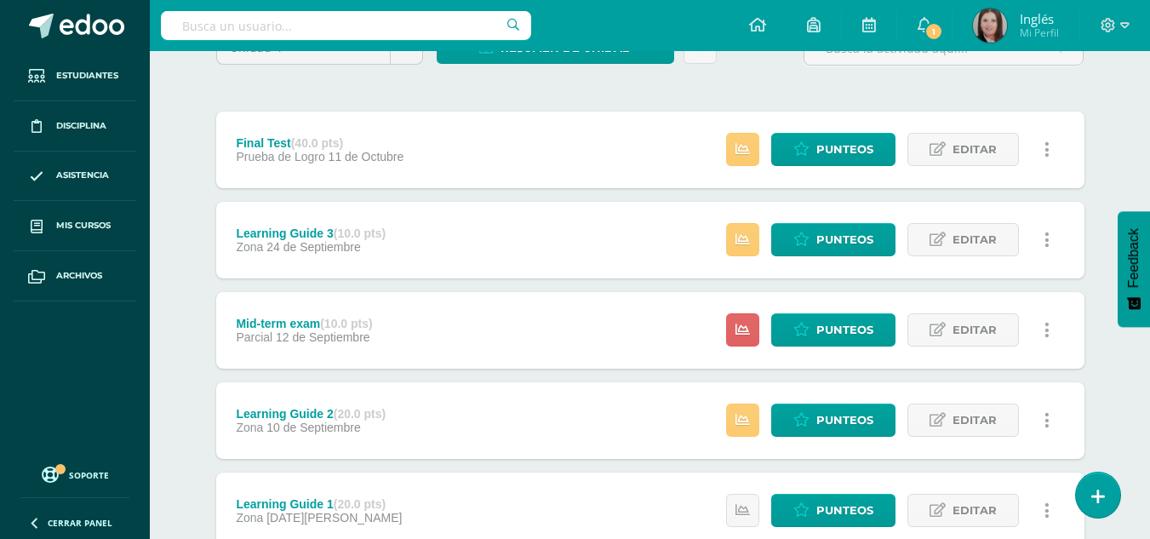
scroll to position [175, 0]
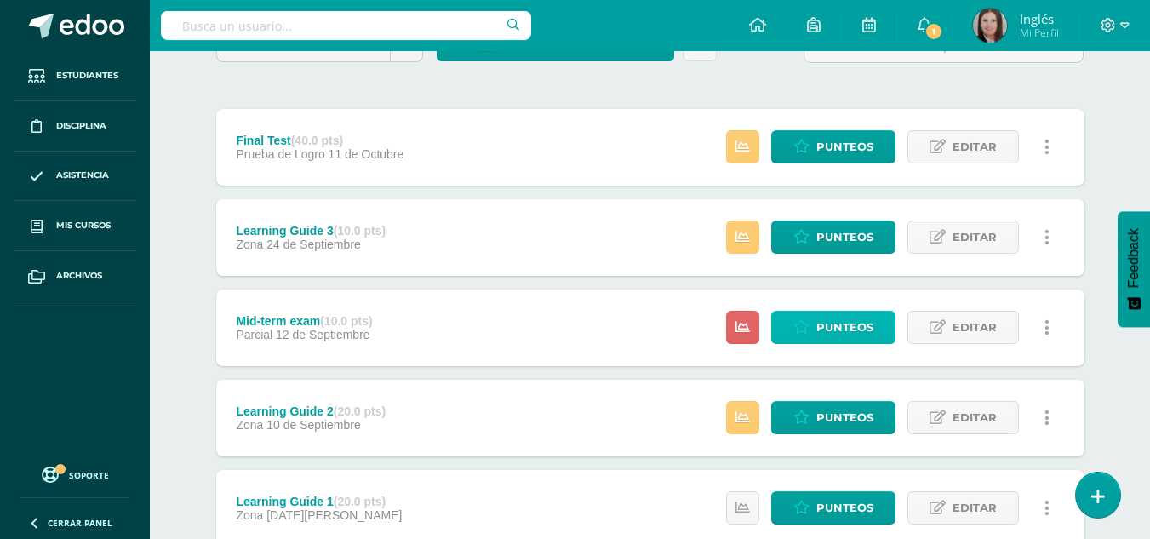
click at [821, 334] on span "Punteos" at bounding box center [844, 327] width 57 height 31
